Goal: Check status

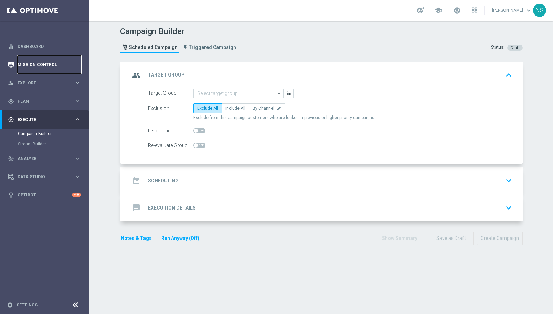
click at [18, 59] on link "Mission Control" at bounding box center [49, 64] width 63 height 18
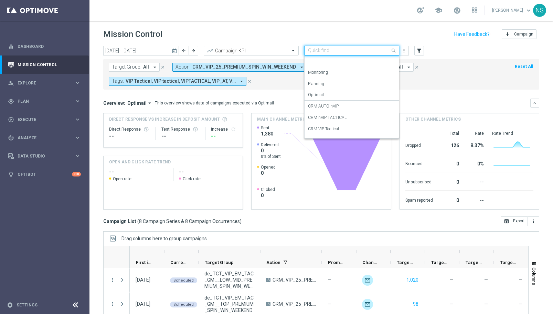
click at [347, 49] on input "text" at bounding box center [345, 51] width 74 height 6
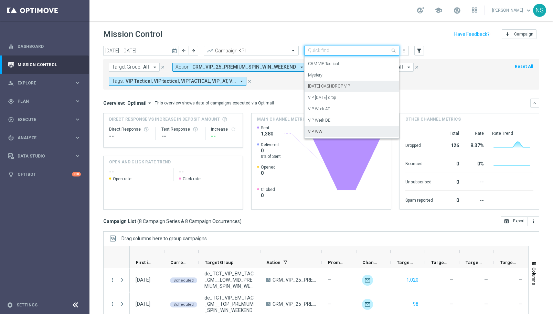
click at [330, 83] on div "[DATE] CASHDROP VIP" at bounding box center [351, 86] width 87 height 11
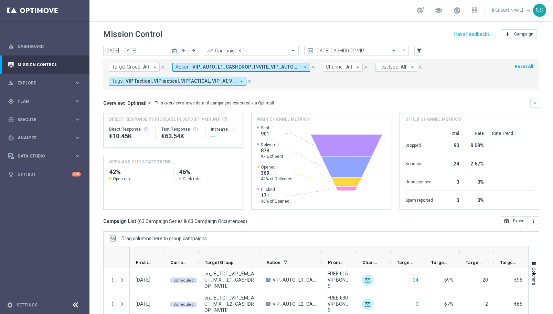
click at [174, 54] on button "today" at bounding box center [175, 51] width 8 height 10
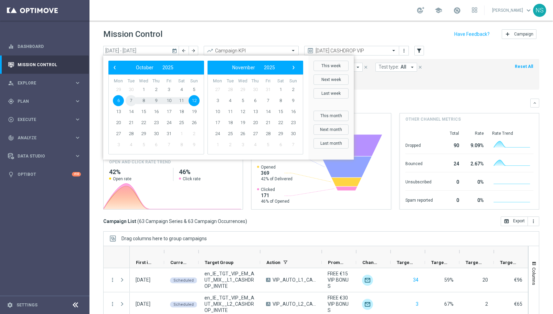
click at [134, 101] on span "7" at bounding box center [131, 100] width 11 height 11
type input "[DATE] - [DATE]"
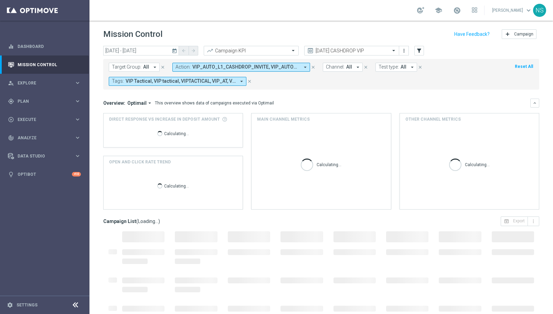
click at [188, 36] on div "Mission Control add Campaign" at bounding box center [321, 34] width 436 height 13
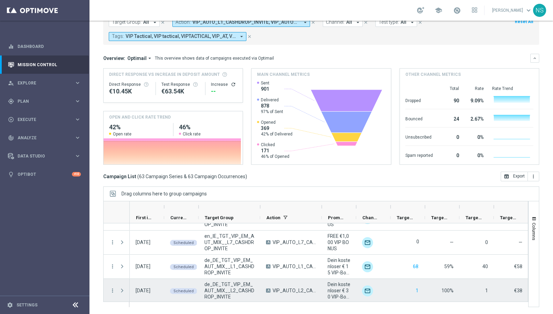
scroll to position [0, 0]
